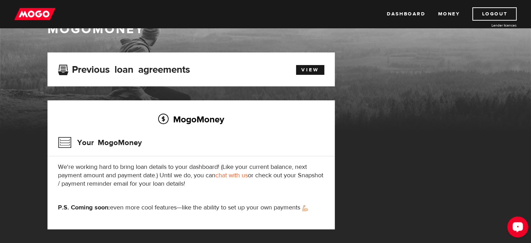
click at [520, 226] on icon "Open LiveChat chat widget" at bounding box center [518, 226] width 7 height 5
click at [395, 14] on link "Dashboard" at bounding box center [406, 13] width 38 height 13
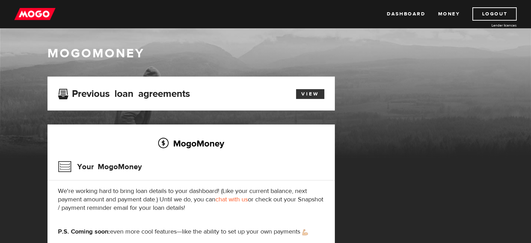
click at [307, 95] on link "View" at bounding box center [310, 94] width 28 height 10
